Goal: Check status: Check status

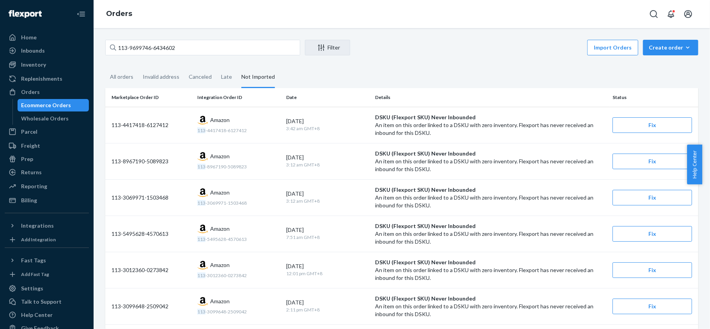
click at [204, 49] on input "113-9699746-6434602" at bounding box center [202, 48] width 195 height 16
click at [204, 50] on input "113-9699746-6434602" at bounding box center [202, 48] width 195 height 16
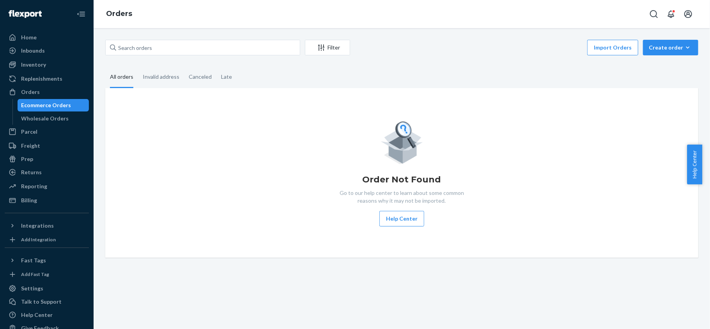
type input "113-9699746-6434602"
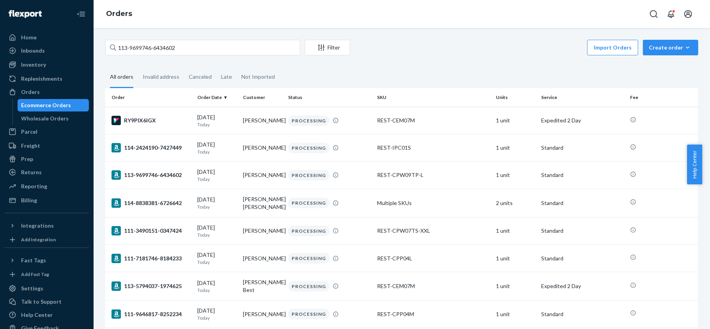
click at [182, 45] on input "113-9699746-6434602" at bounding box center [202, 48] width 195 height 16
click at [183, 44] on input "113-9699746-6434602" at bounding box center [202, 48] width 195 height 16
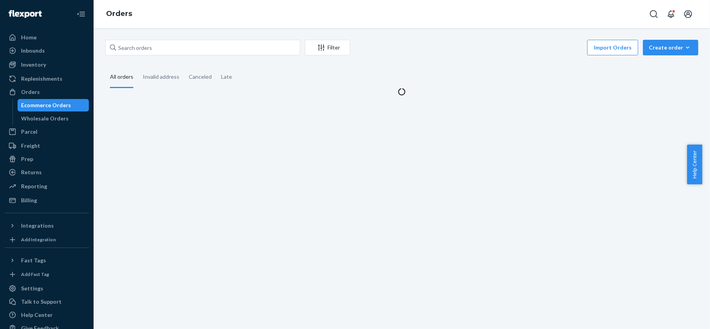
type input "113-9699746-6434602"
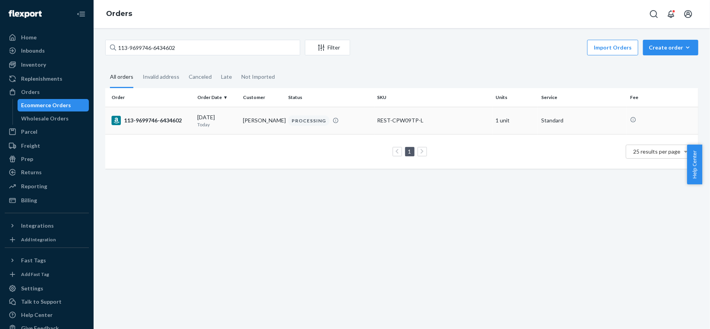
click at [224, 131] on td "[DATE] [DATE]" at bounding box center [217, 120] width 46 height 27
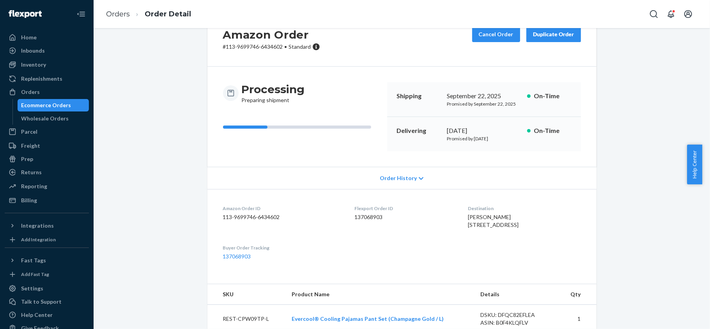
scroll to position [58, 0]
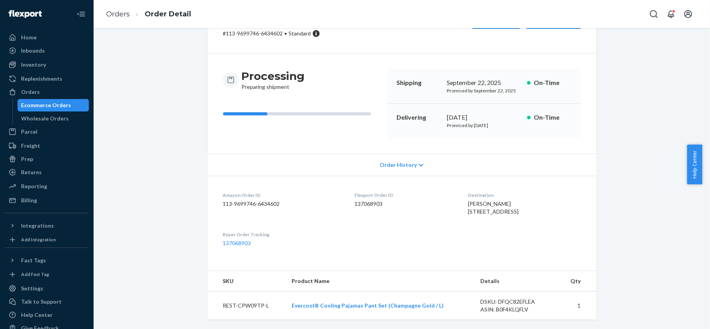
drag, startPoint x: 53, startPoint y: 94, endPoint x: 85, endPoint y: 93, distance: 31.6
click at [53, 94] on div "Orders" at bounding box center [46, 92] width 83 height 11
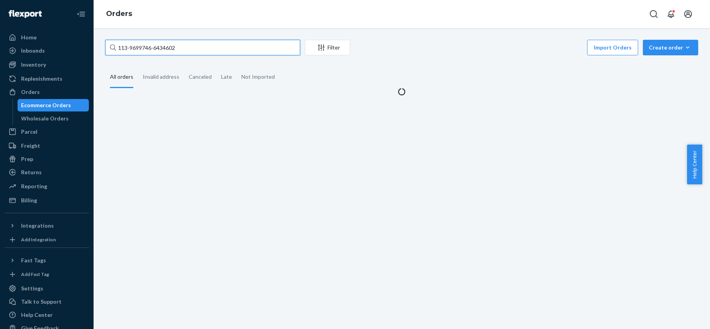
click at [181, 42] on input "113-9699746-6434602" at bounding box center [202, 48] width 195 height 16
paste input "114-2424190-7427449"
type input "114-2424190-7427449"
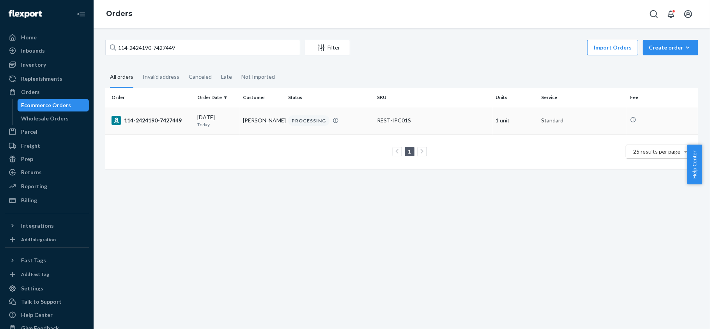
click at [262, 128] on td "[PERSON_NAME]" at bounding box center [263, 120] width 46 height 27
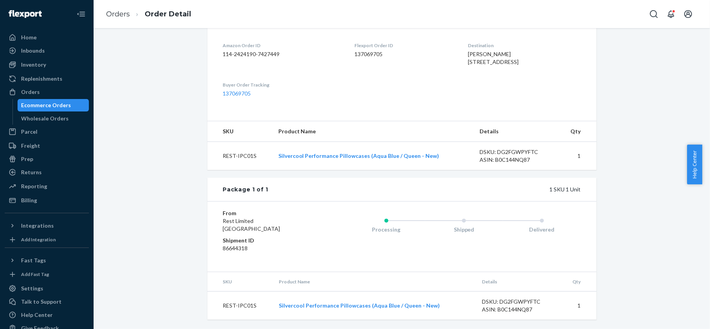
scroll to position [209, 0]
drag, startPoint x: 49, startPoint y: 88, endPoint x: 92, endPoint y: 91, distance: 43.4
click at [49, 89] on div "Orders" at bounding box center [46, 92] width 83 height 11
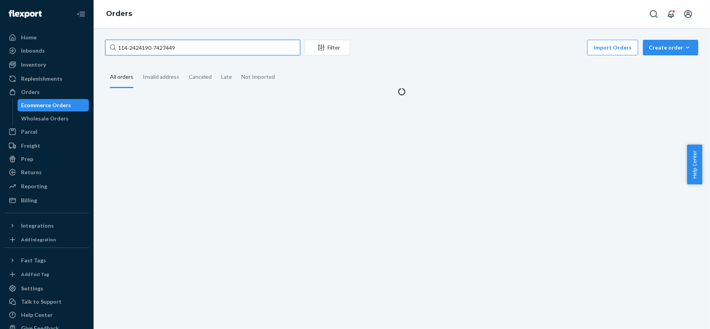
click at [202, 52] on input "114-2424190-7427449" at bounding box center [202, 48] width 195 height 16
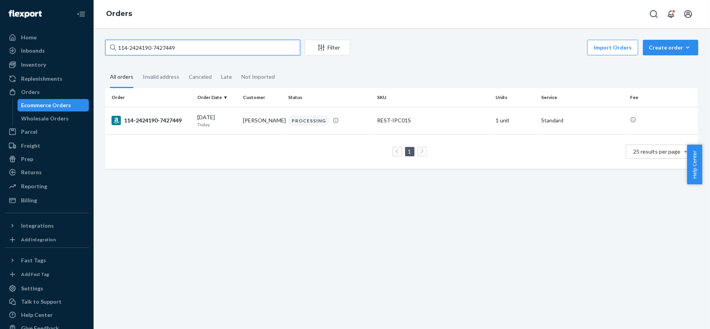
paste input "2-7919590-2729805"
type input "112-7919590-2729805"
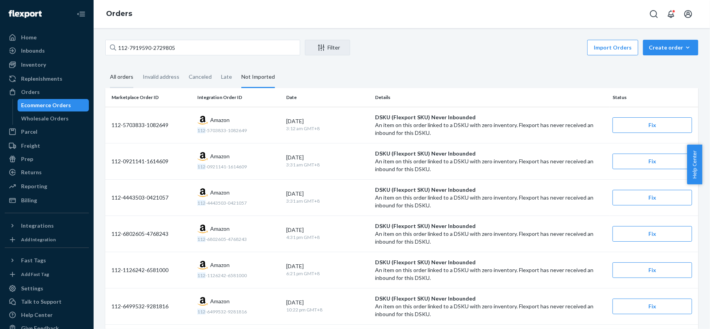
click at [117, 80] on div "All orders" at bounding box center [121, 77] width 23 height 21
click at [105, 67] on input "All orders" at bounding box center [105, 67] width 0 height 0
click at [195, 47] on input "112-7919590-2729805" at bounding box center [202, 48] width 195 height 16
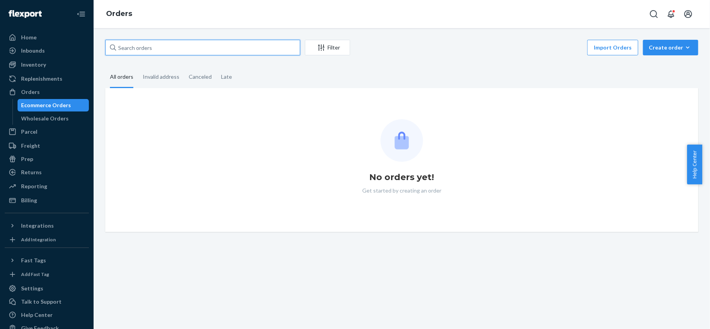
paste input "114-7965827-9824246"
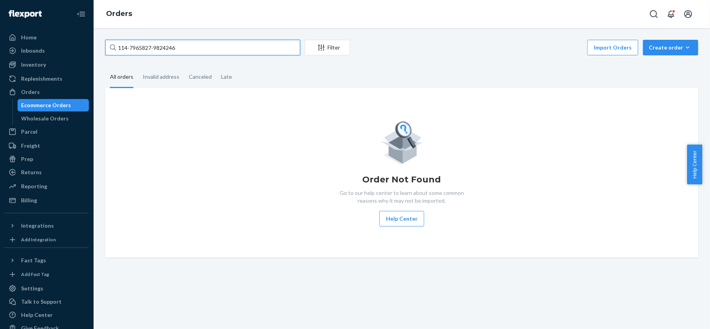
type input "114-7965827-9824246"
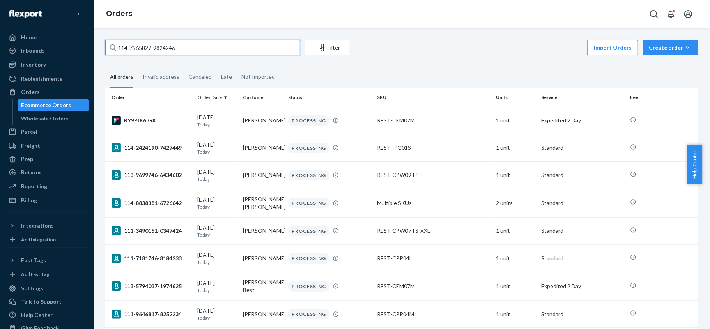
click at [195, 47] on input "114-7965827-9824246" at bounding box center [202, 48] width 195 height 16
